Goal: Transaction & Acquisition: Purchase product/service

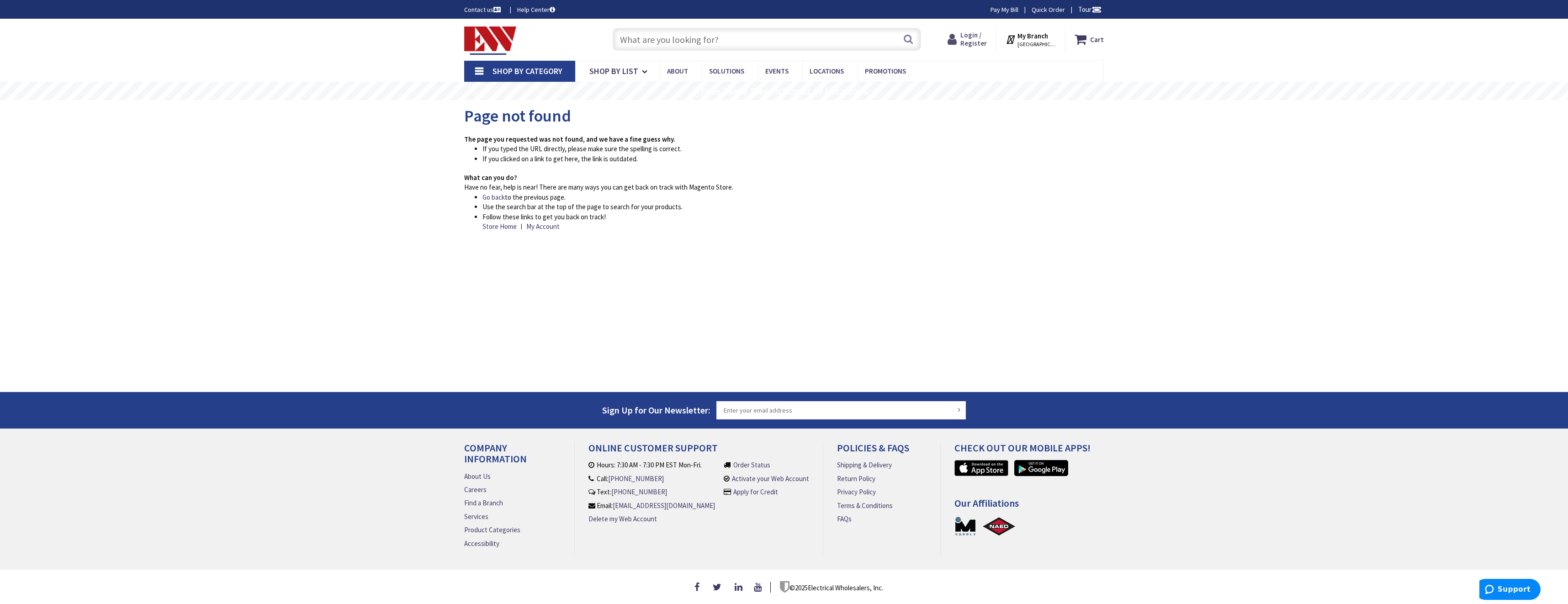
click at [982, 43] on span "Login / Register" at bounding box center [974, 39] width 26 height 17
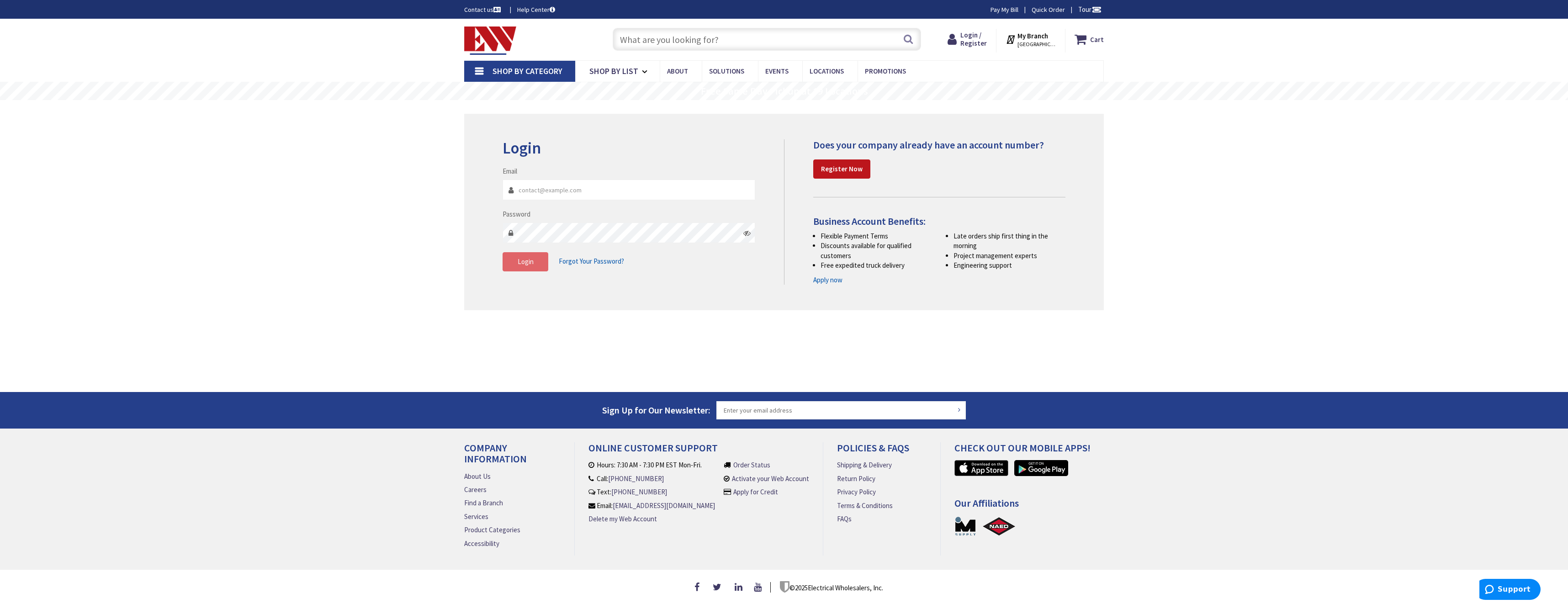
type input "mhorton@hortonelectric.com"
click at [529, 264] on span "Login" at bounding box center [525, 261] width 16 height 9
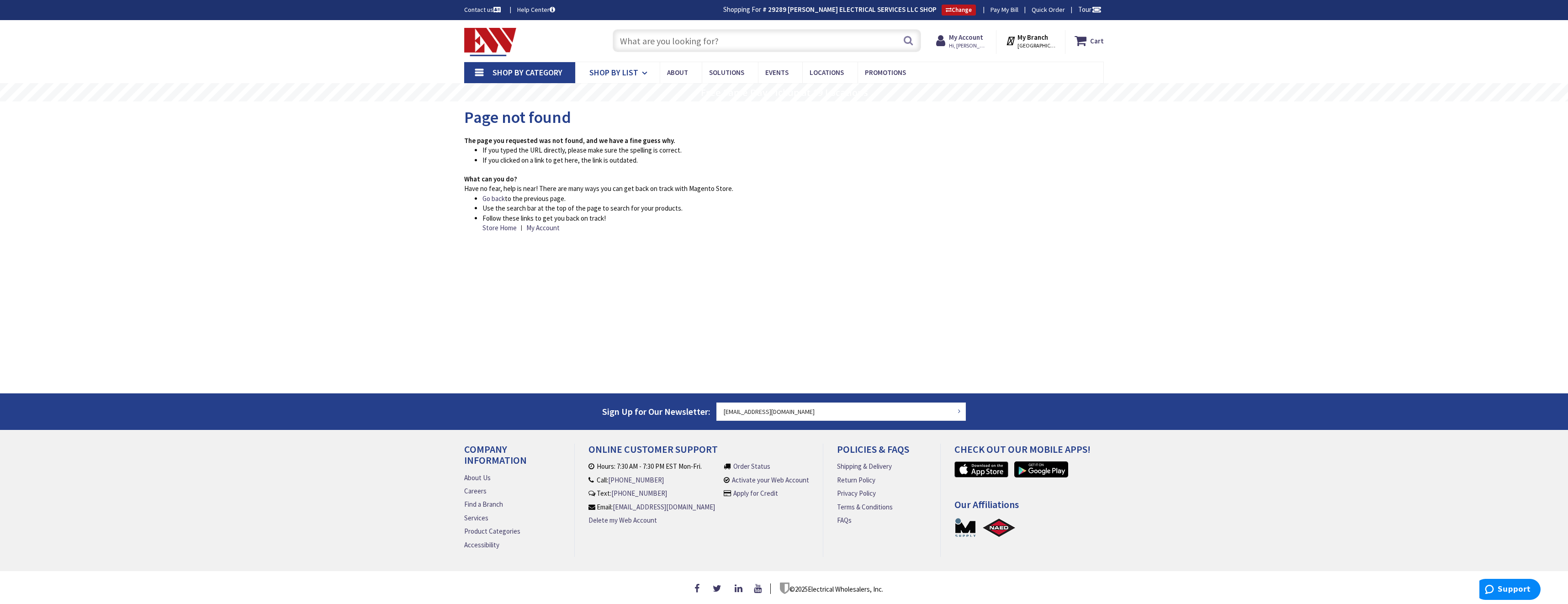
click at [637, 71] on span "Shop By List" at bounding box center [613, 72] width 49 height 11
click at [723, 40] on input "text" at bounding box center [767, 40] width 308 height 23
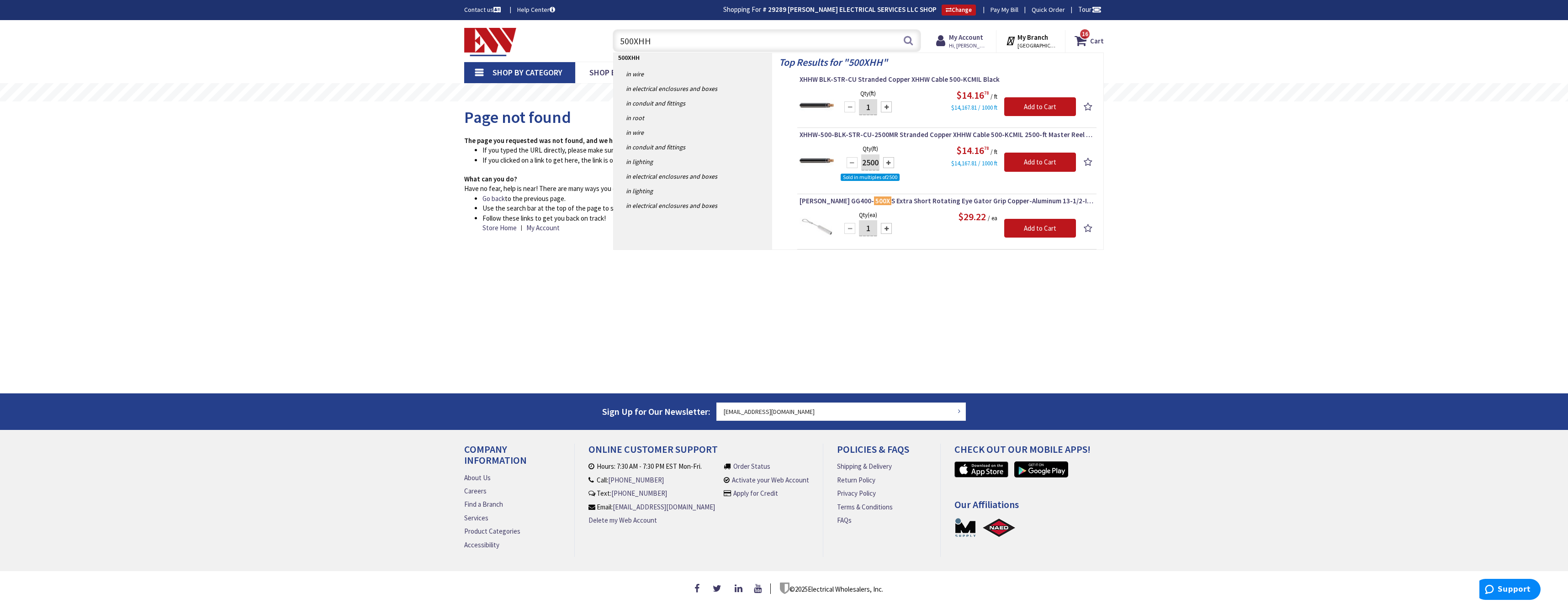
type input "500XHHW"
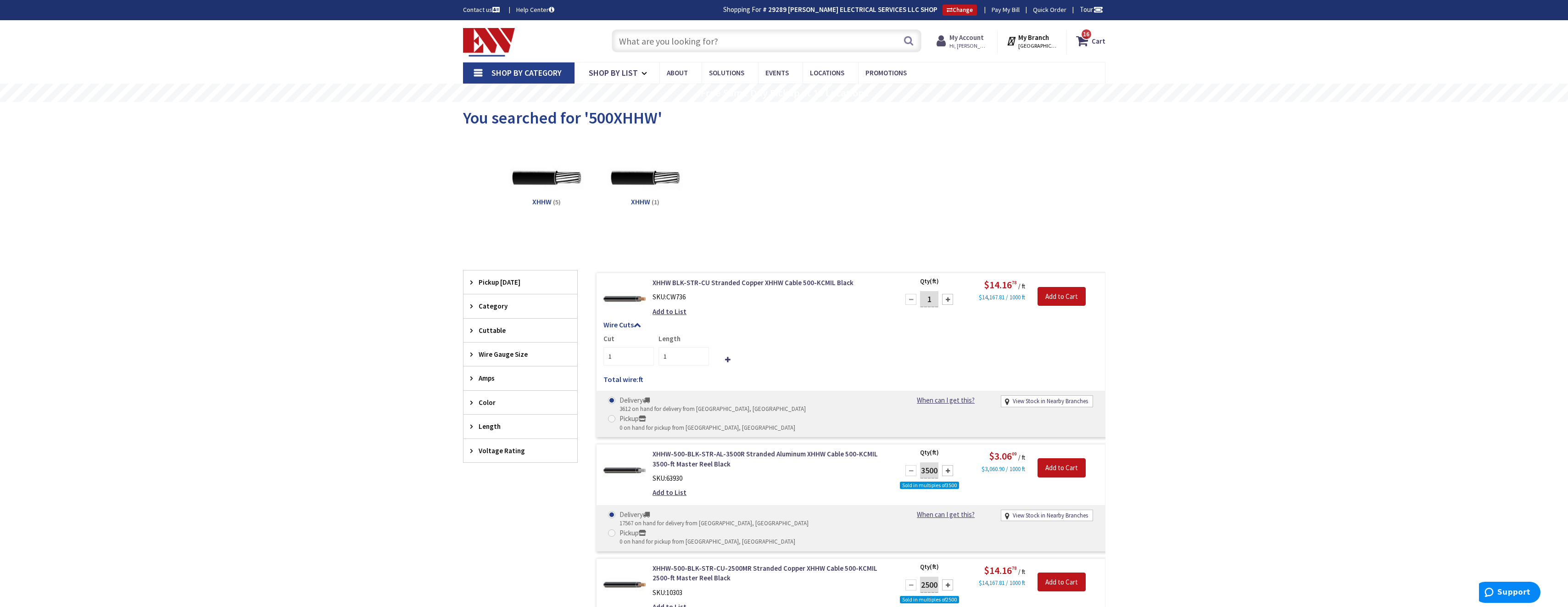
click at [975, 46] on span "Hi, Marilyn" at bounding box center [969, 46] width 39 height 7
click at [892, 149] on link "Logout" at bounding box center [884, 147] width 31 height 11
